Goal: Task Accomplishment & Management: Manage account settings

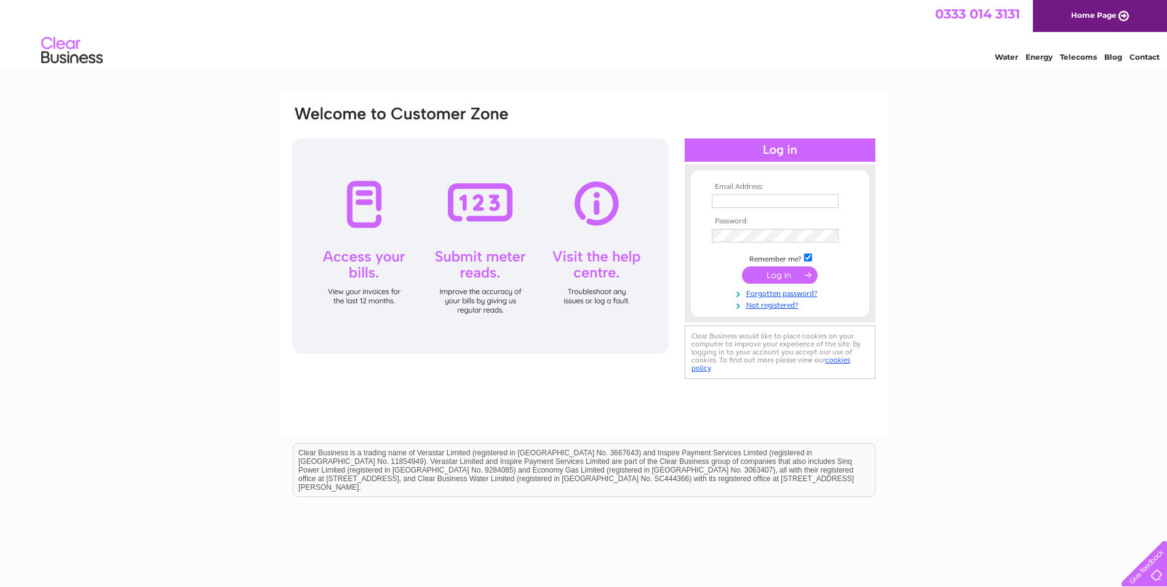
type input "accounts@cawdorcastle.com"
click at [772, 275] on input "submit" at bounding box center [780, 274] width 76 height 17
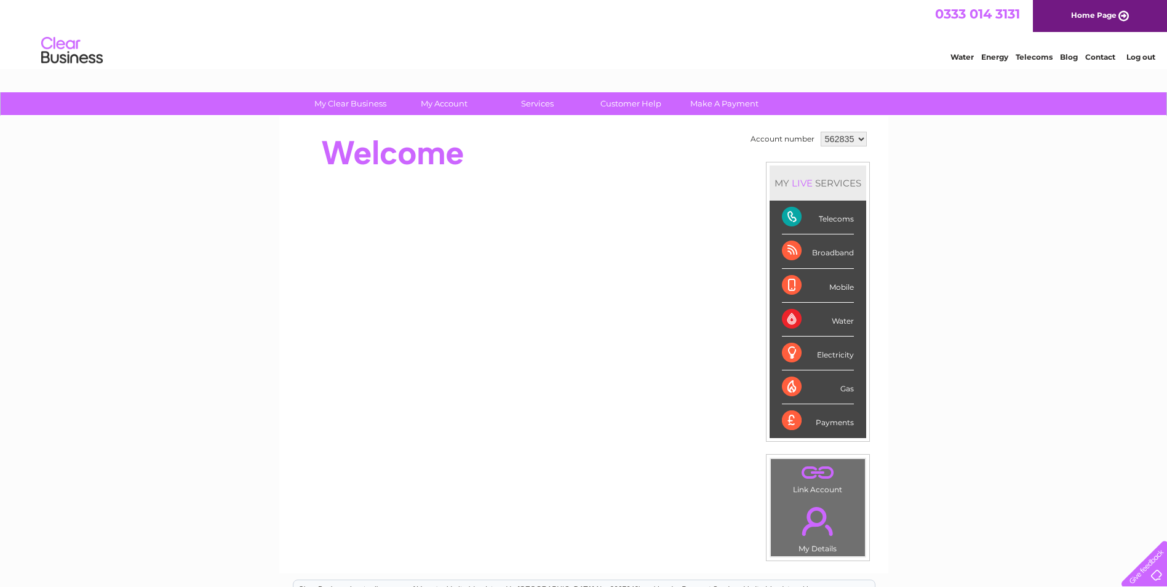
click at [827, 212] on div "Telecoms" at bounding box center [818, 217] width 72 height 34
click at [790, 217] on div "Telecoms" at bounding box center [818, 217] width 72 height 34
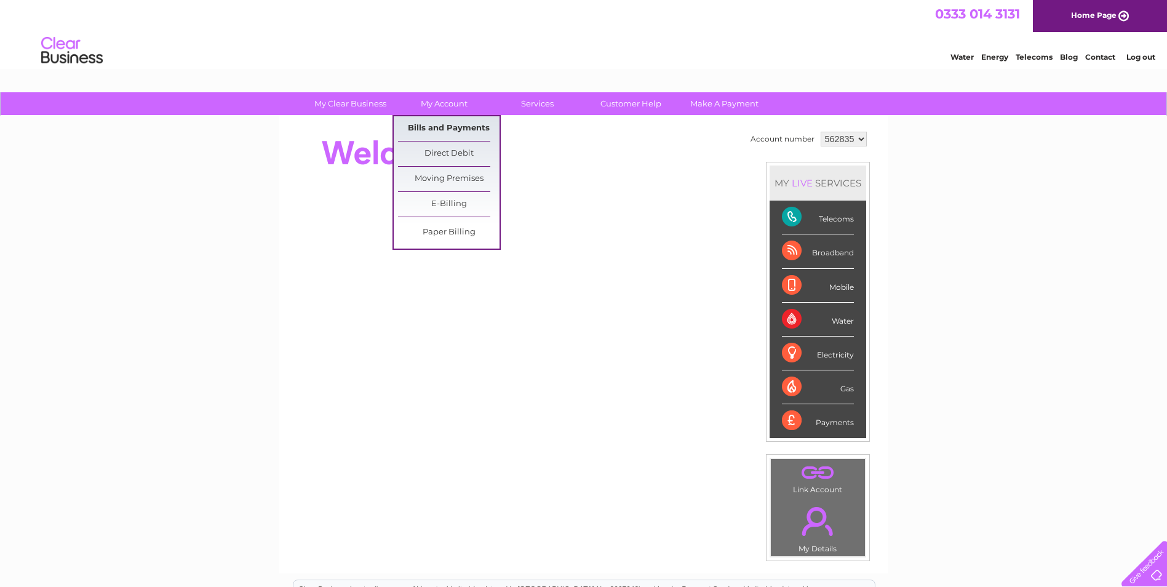
click at [443, 122] on link "Bills and Payments" at bounding box center [448, 128] width 101 height 25
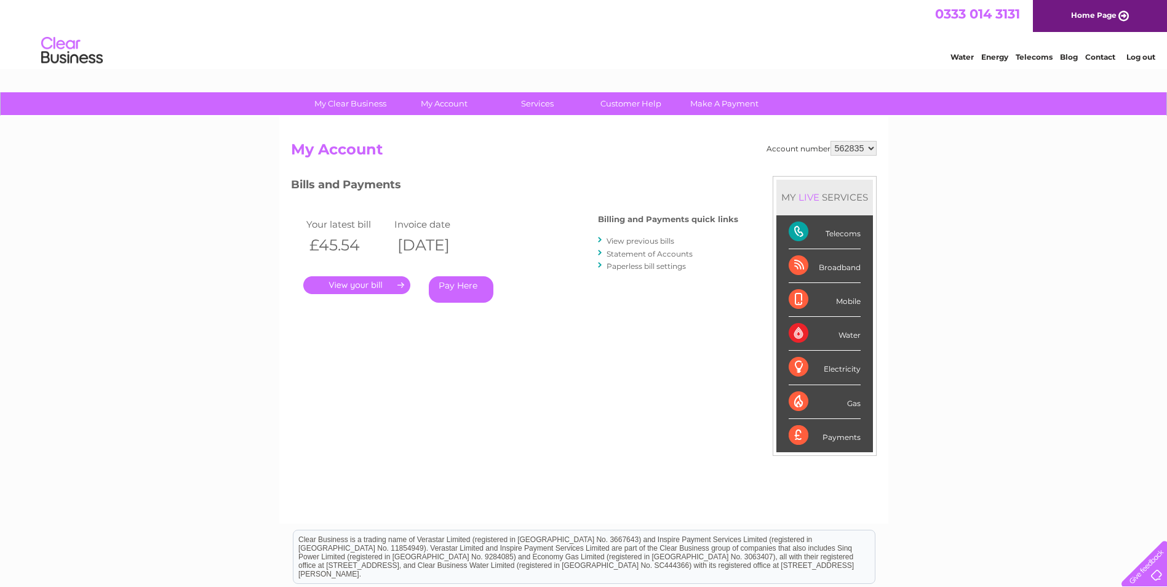
click at [344, 280] on link "." at bounding box center [356, 285] width 107 height 18
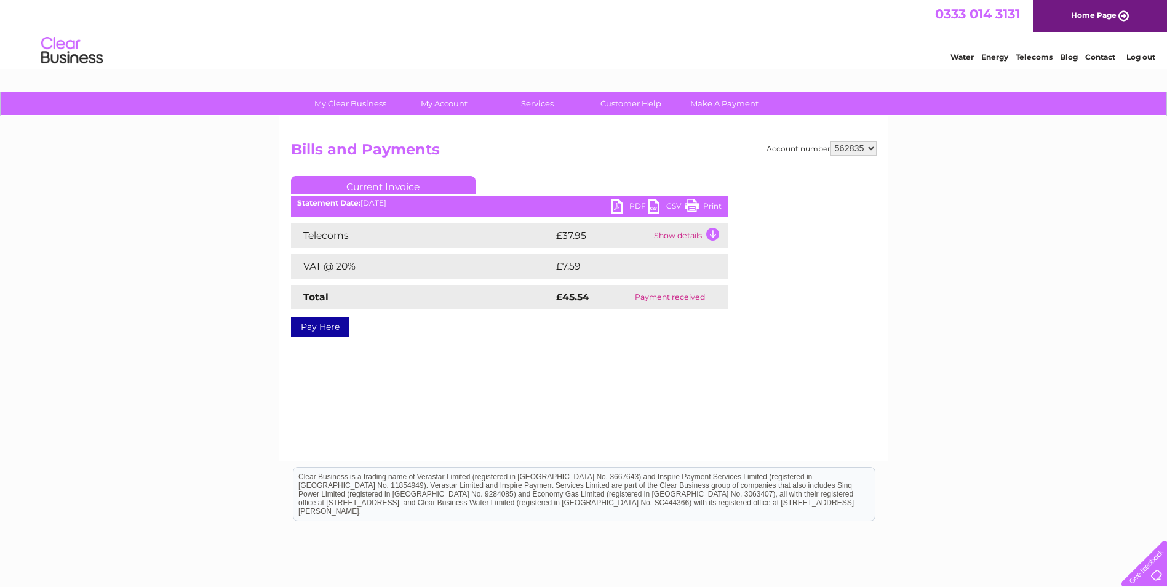
click at [626, 204] on link "PDF" at bounding box center [629, 208] width 37 height 18
